Goal: Find contact information: Find contact information

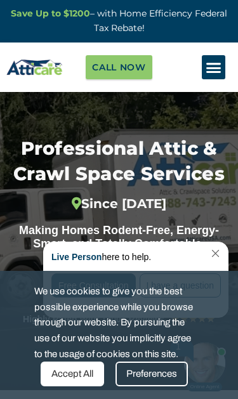
click at [220, 251] on link "Close Chat" at bounding box center [214, 254] width 17 height 10
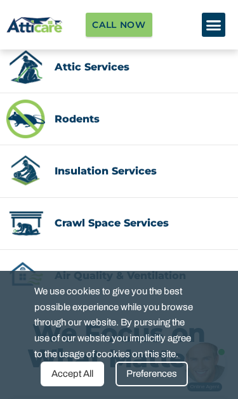
scroll to position [369, 0]
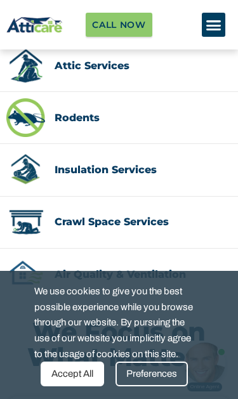
click at [155, 63] on div "Attic Services" at bounding box center [143, 65] width 177 height 39
click at [163, 84] on div "Attic Services" at bounding box center [143, 65] width 177 height 39
click at [161, 84] on div "Attic Services" at bounding box center [143, 65] width 177 height 39
click at [153, 70] on div "Attic Services" at bounding box center [143, 65] width 177 height 39
click at [157, 71] on div "Attic Services" at bounding box center [143, 65] width 177 height 39
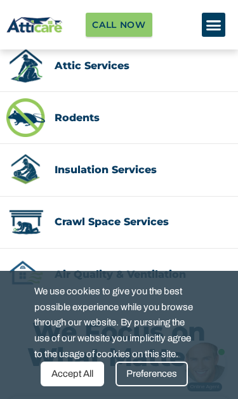
click at [150, 74] on div "Attic Services" at bounding box center [143, 65] width 177 height 39
click at [124, 70] on link "Attic Services" at bounding box center [92, 66] width 75 height 12
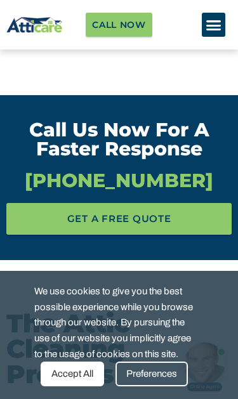
scroll to position [2449, 0]
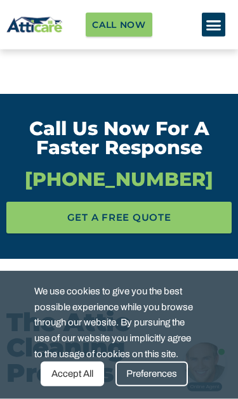
click at [167, 179] on span "[PHONE_NUMBER]" at bounding box center [118, 179] width 225 height 19
